Goal: Navigation & Orientation: Go to known website

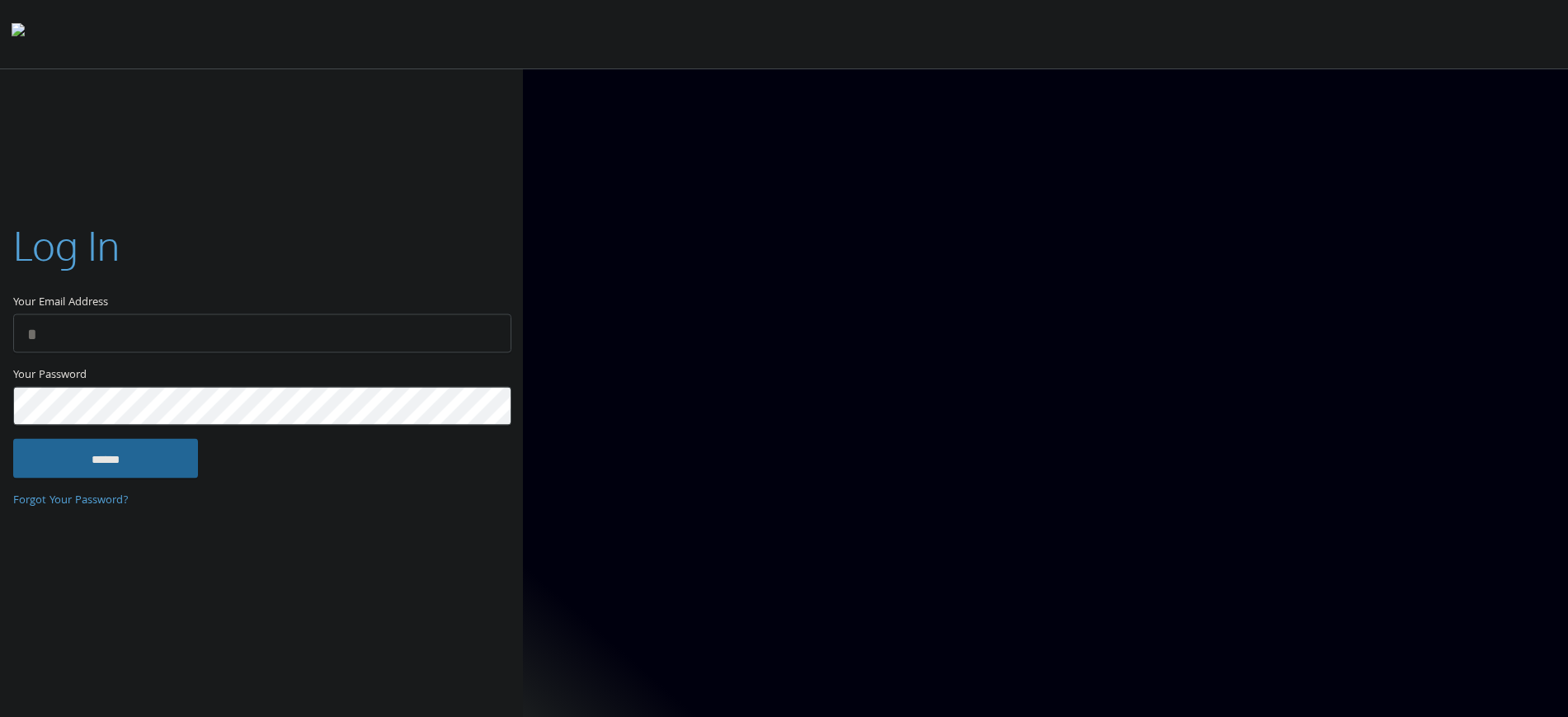
click at [427, 333] on input "Your Email Address" at bounding box center [262, 333] width 498 height 39
type input "**********"
click at [187, 445] on input "******" at bounding box center [105, 458] width 184 height 39
